Goal: Information Seeking & Learning: Learn about a topic

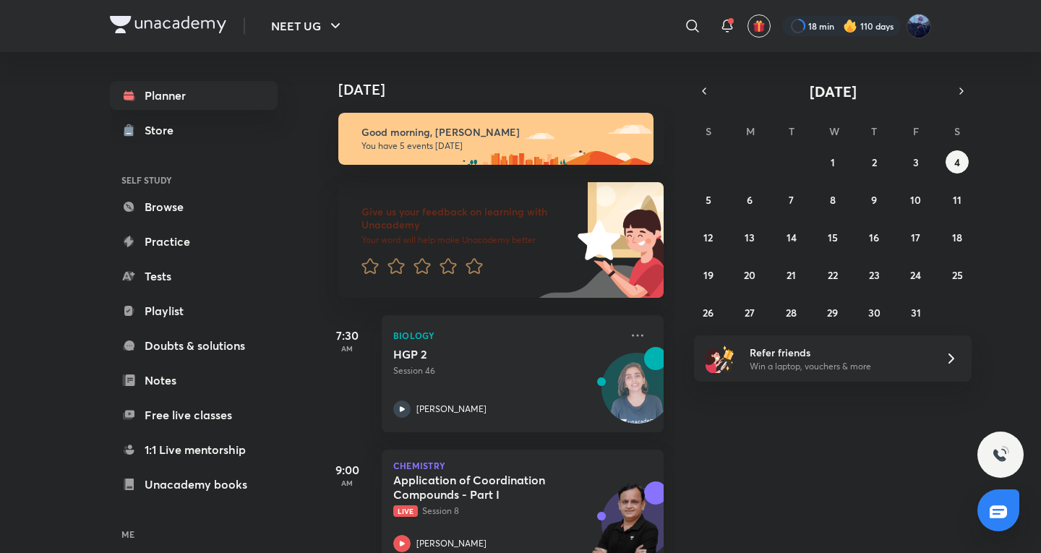
scroll to position [440, 0]
